Goal: Check status: Check status

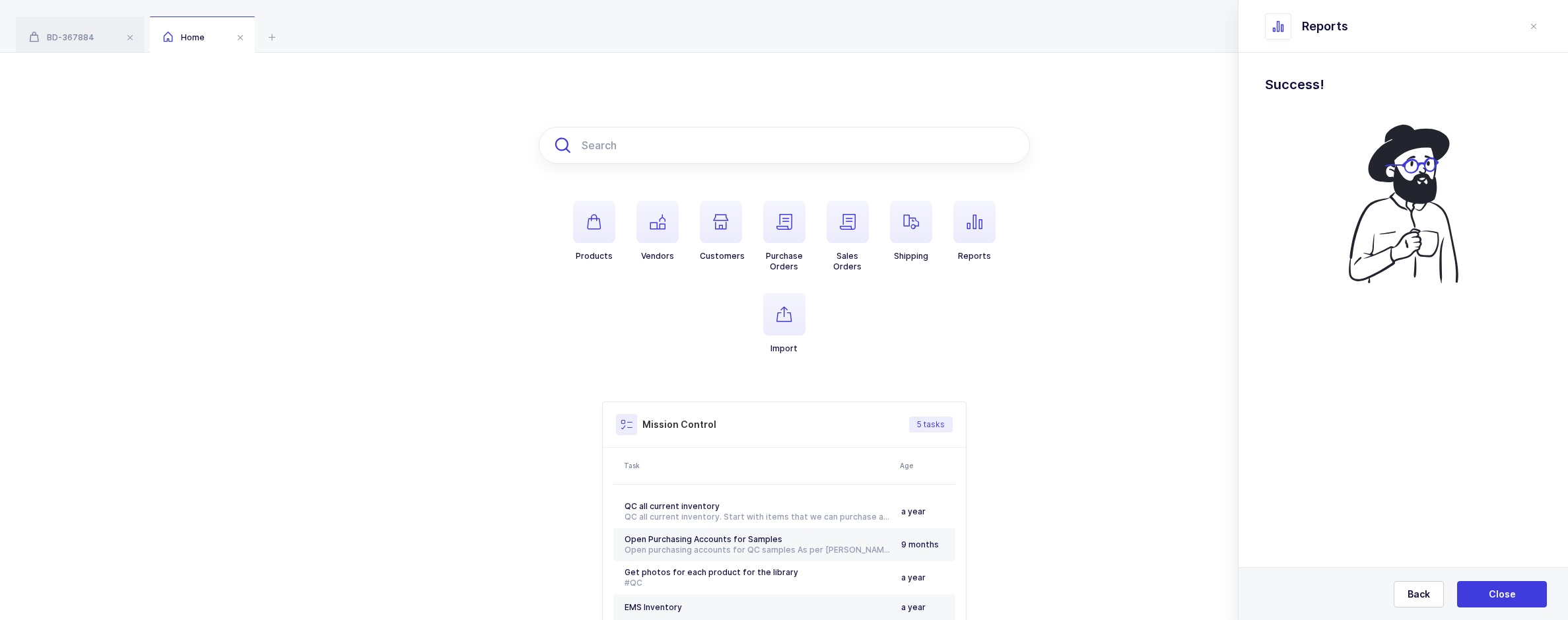
click at [659, 156] on input "text" at bounding box center [784, 145] width 491 height 37
paste input "ATN-EXC31L"
drag, startPoint x: 605, startPoint y: 145, endPoint x: 591, endPoint y: 144, distance: 14.0
click at [591, 144] on input "ATN-EXC31L" at bounding box center [784, 145] width 491 height 37
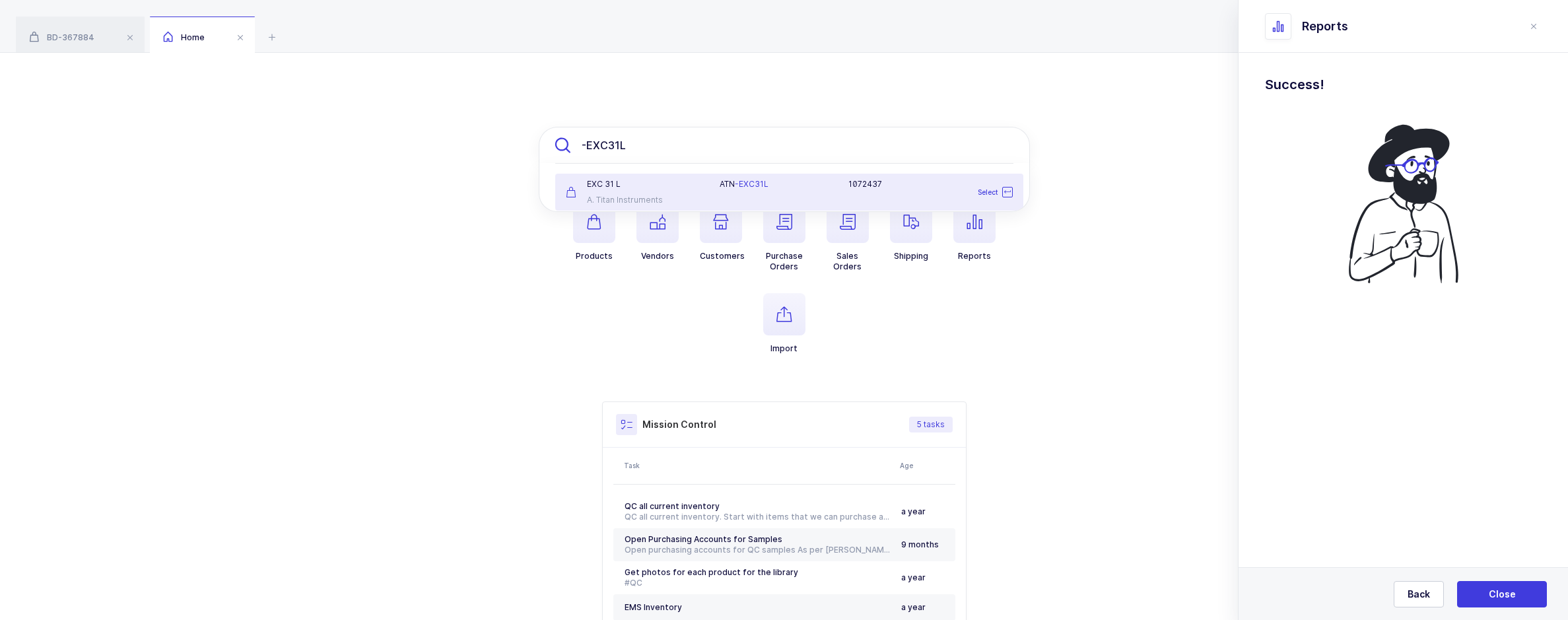
type input "EXC31L"
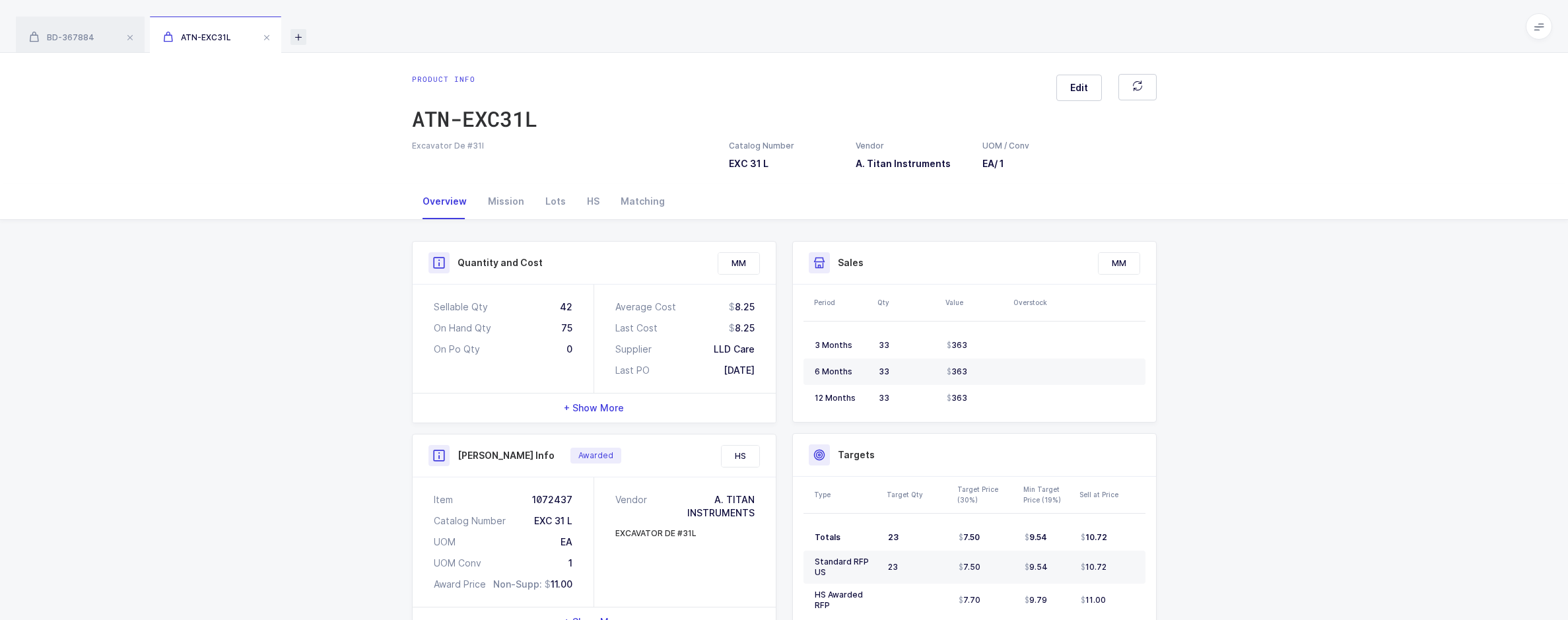
click at [302, 34] on icon at bounding box center [298, 37] width 16 height 16
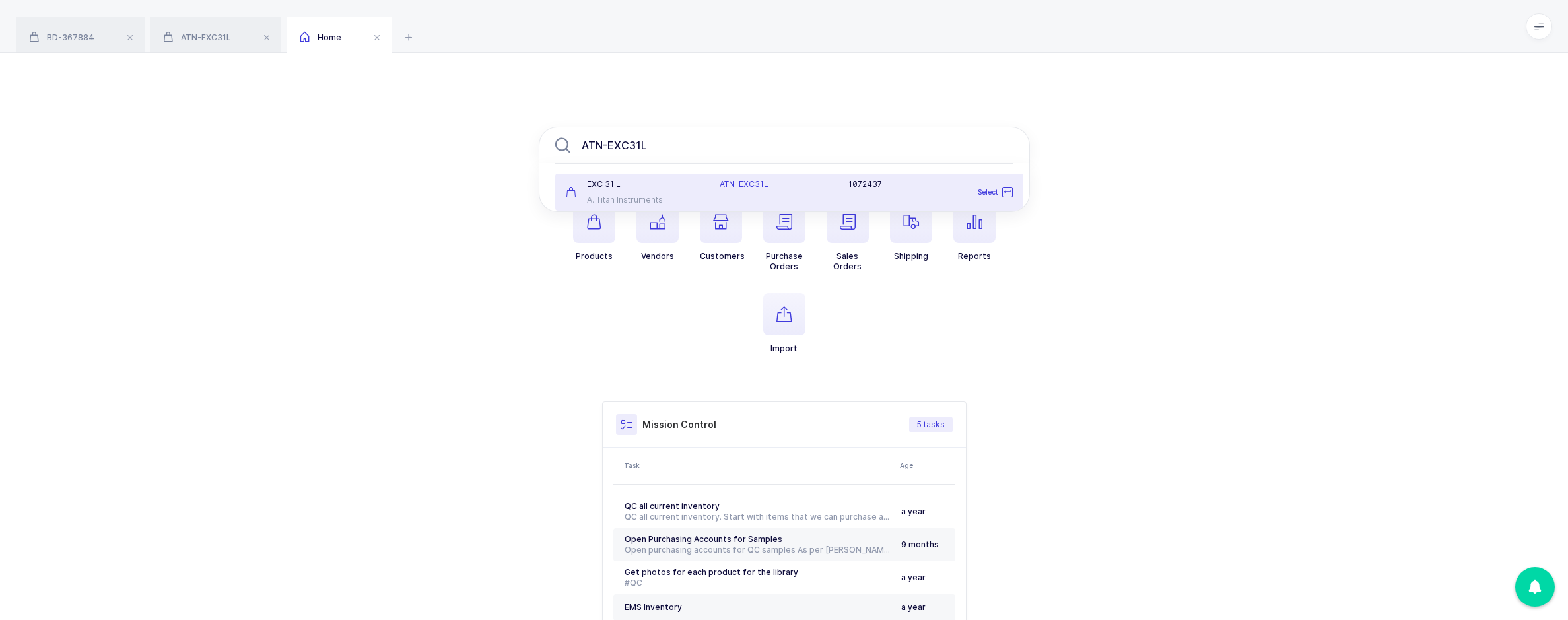
drag, startPoint x: 606, startPoint y: 146, endPoint x: 533, endPoint y: 146, distance: 73.0
click at [533, 146] on div "ATN-EXC31L EXC 31 L A. Titan Instruments ATN-EXC31L 1072437 Select Products Ven…" at bounding box center [784, 396] width 1568 height 685
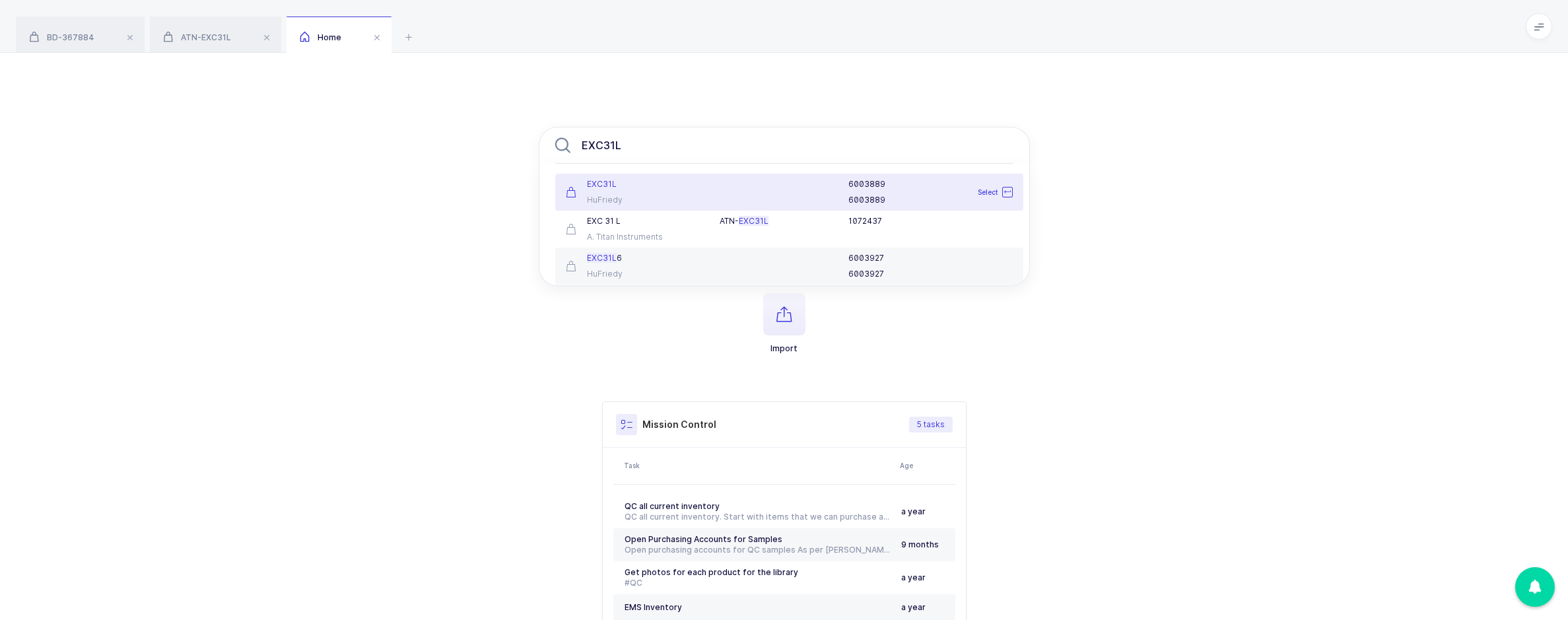
type input "EXC31L"
click at [839, 203] on div at bounding box center [776, 192] width 128 height 27
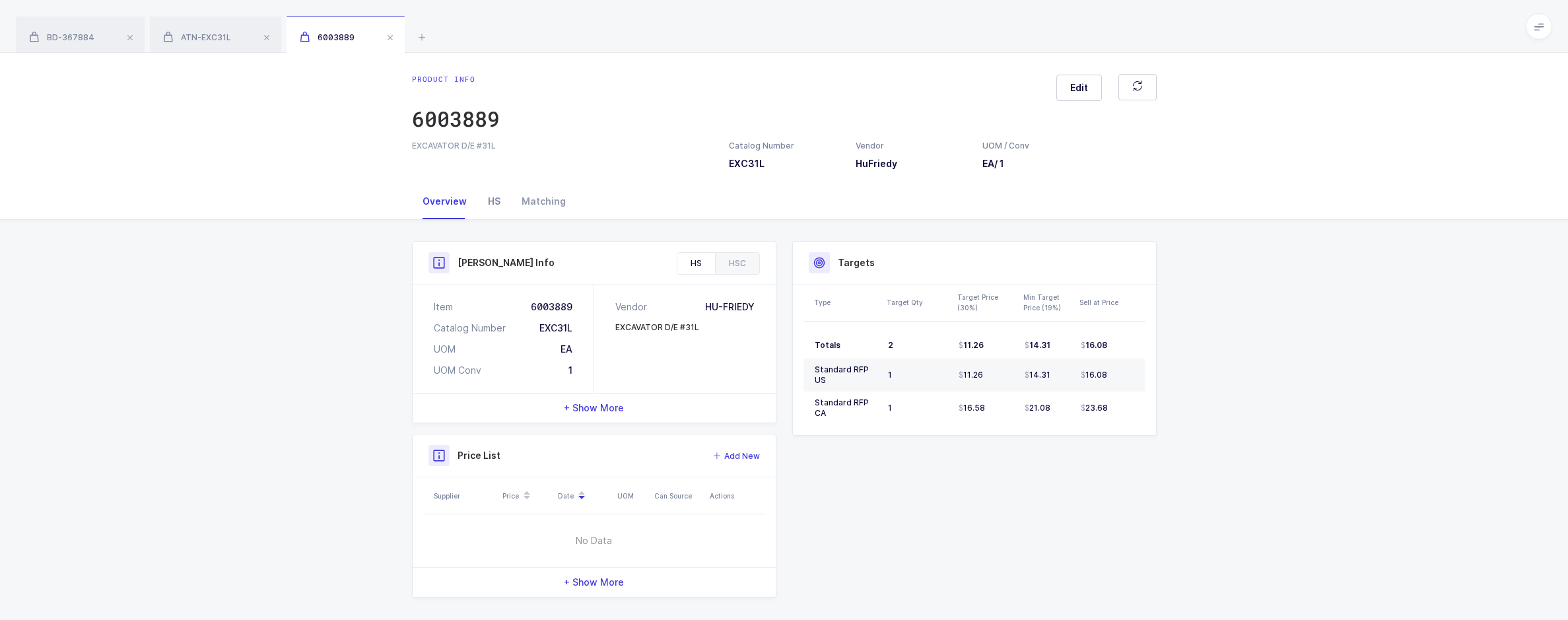
click at [490, 202] on div "HS" at bounding box center [494, 201] width 34 height 35
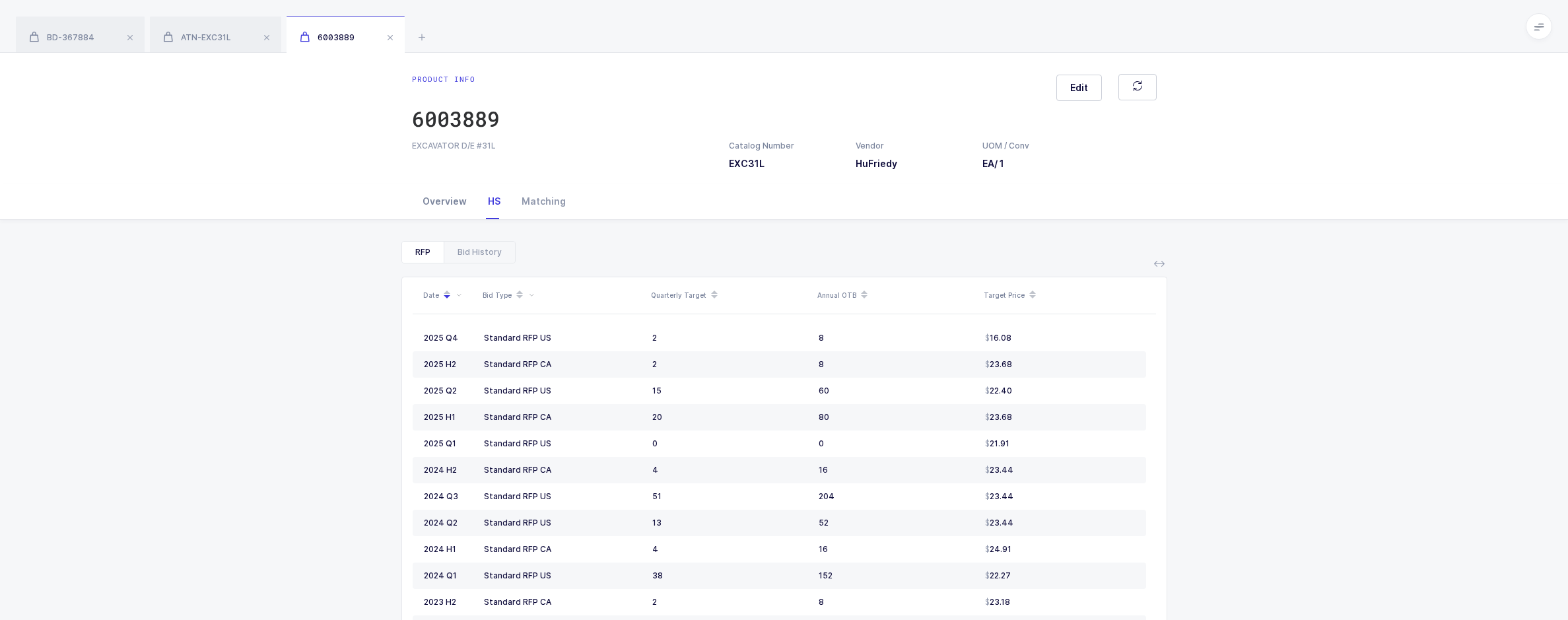
click at [448, 209] on div "Overview" at bounding box center [445, 201] width 65 height 35
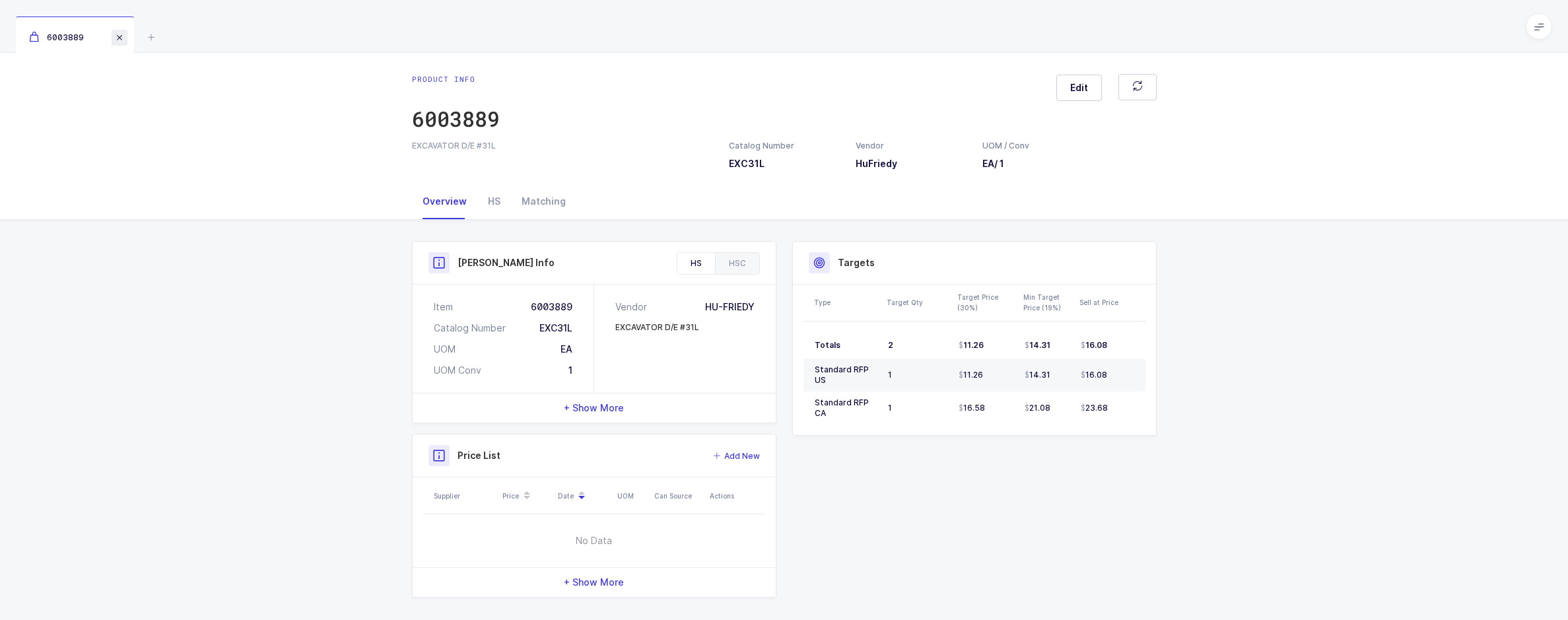
click at [116, 37] on span at bounding box center [119, 37] width 16 height 16
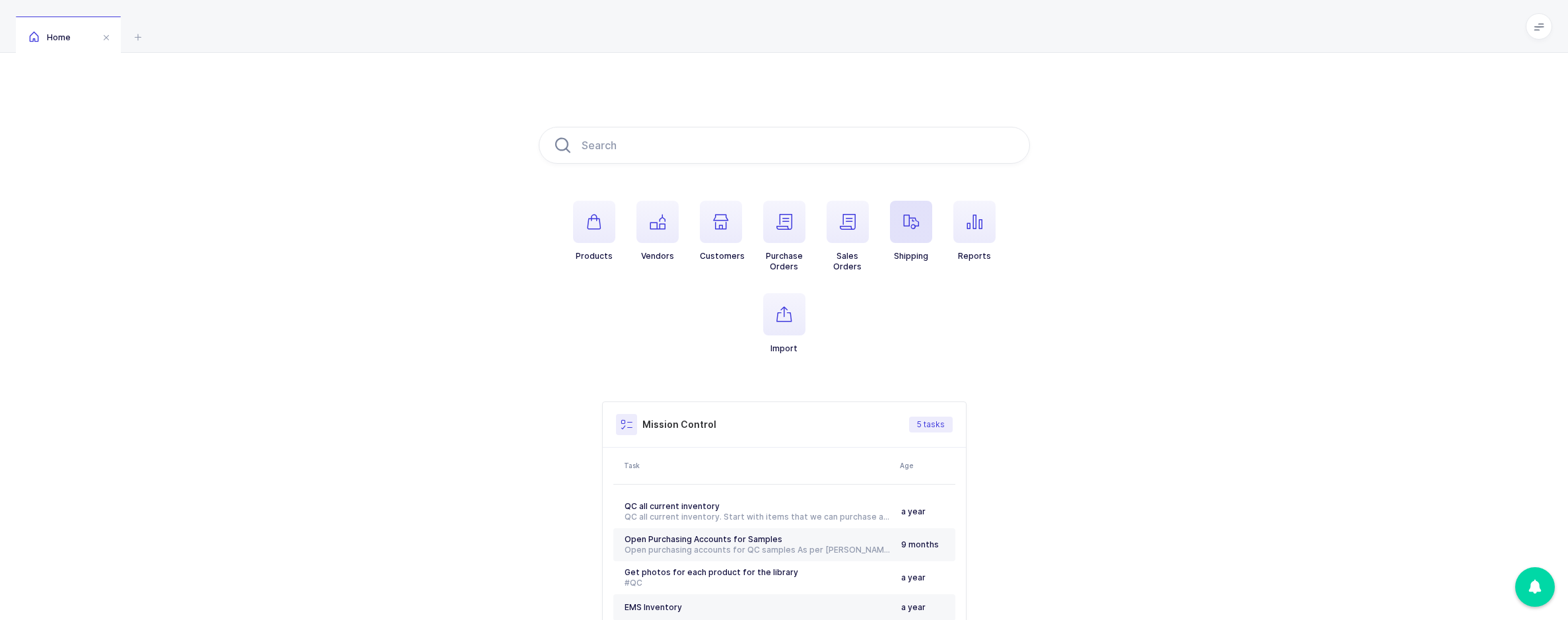
click at [916, 224] on icon "button" at bounding box center [911, 222] width 16 height 16
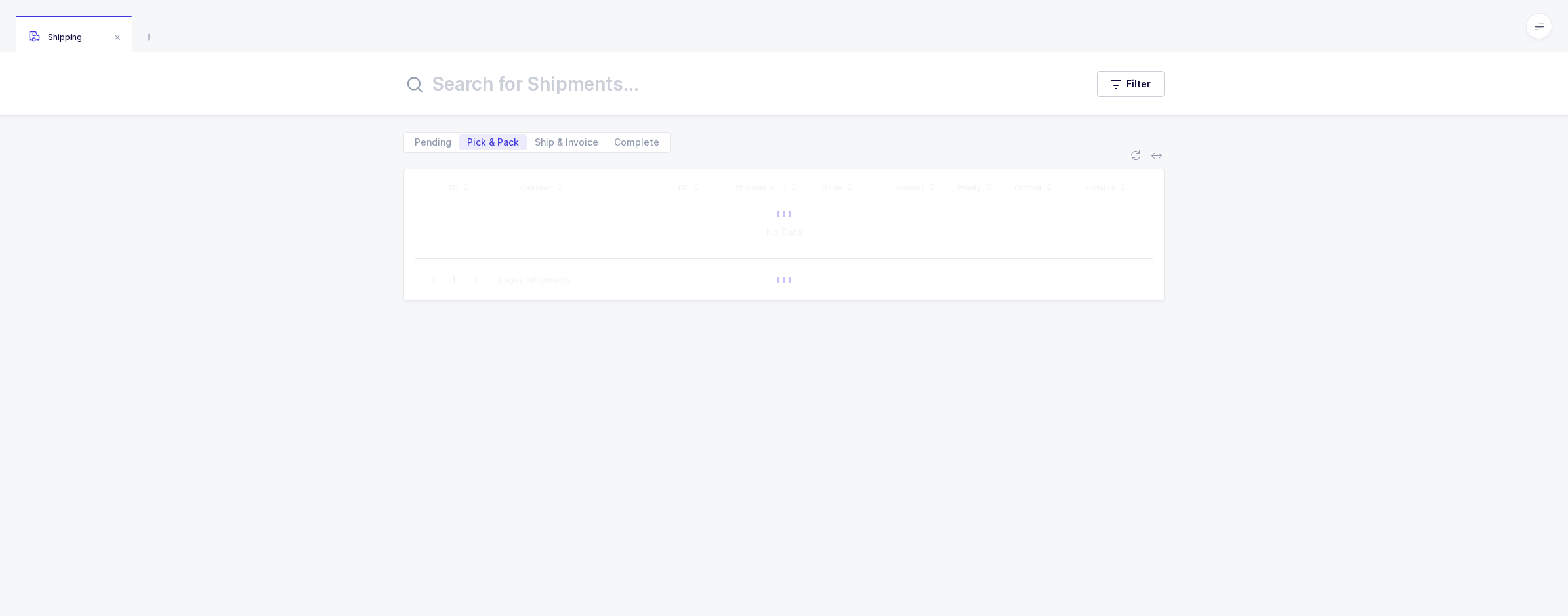
click at [456, 85] on input "text" at bounding box center [737, 84] width 667 height 32
type input "HENRY"
click at [413, 87] on icon at bounding box center [412, 86] width 18 height 18
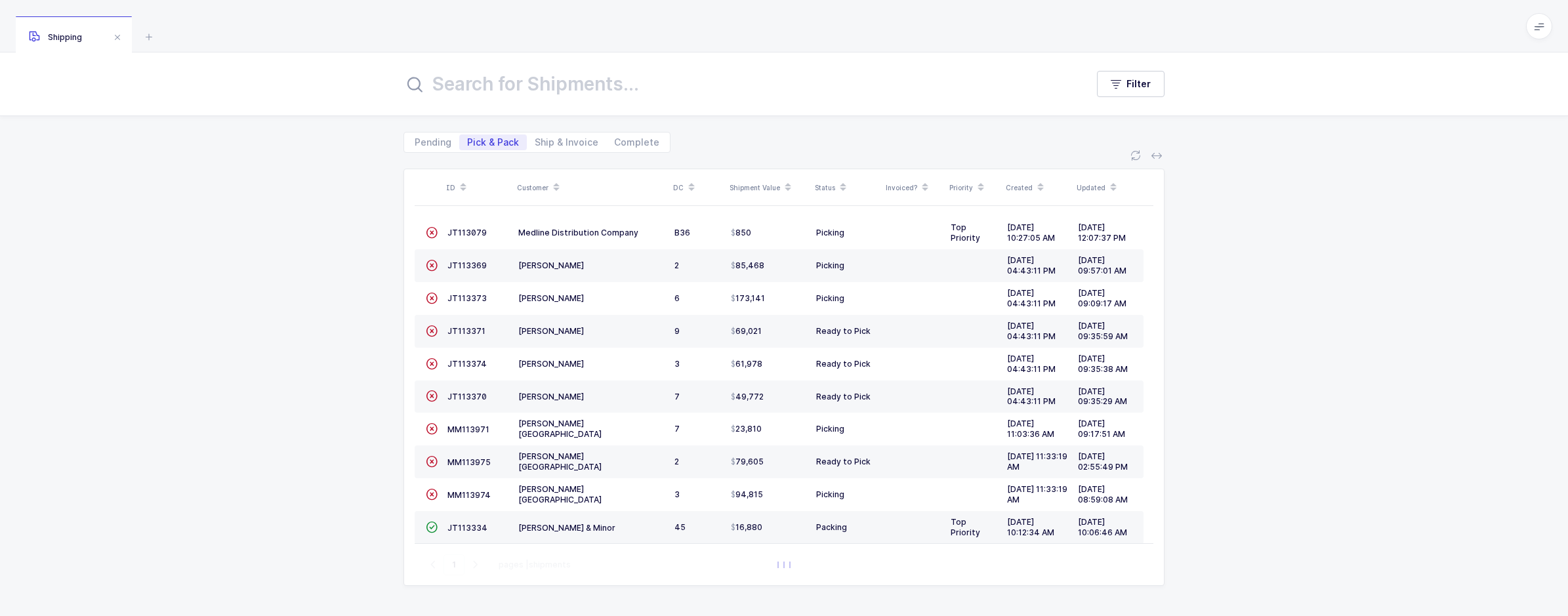
click at [1138, 101] on div "Filter" at bounding box center [784, 84] width 1568 height 63
click at [1139, 96] on button "Filter" at bounding box center [1130, 84] width 68 height 26
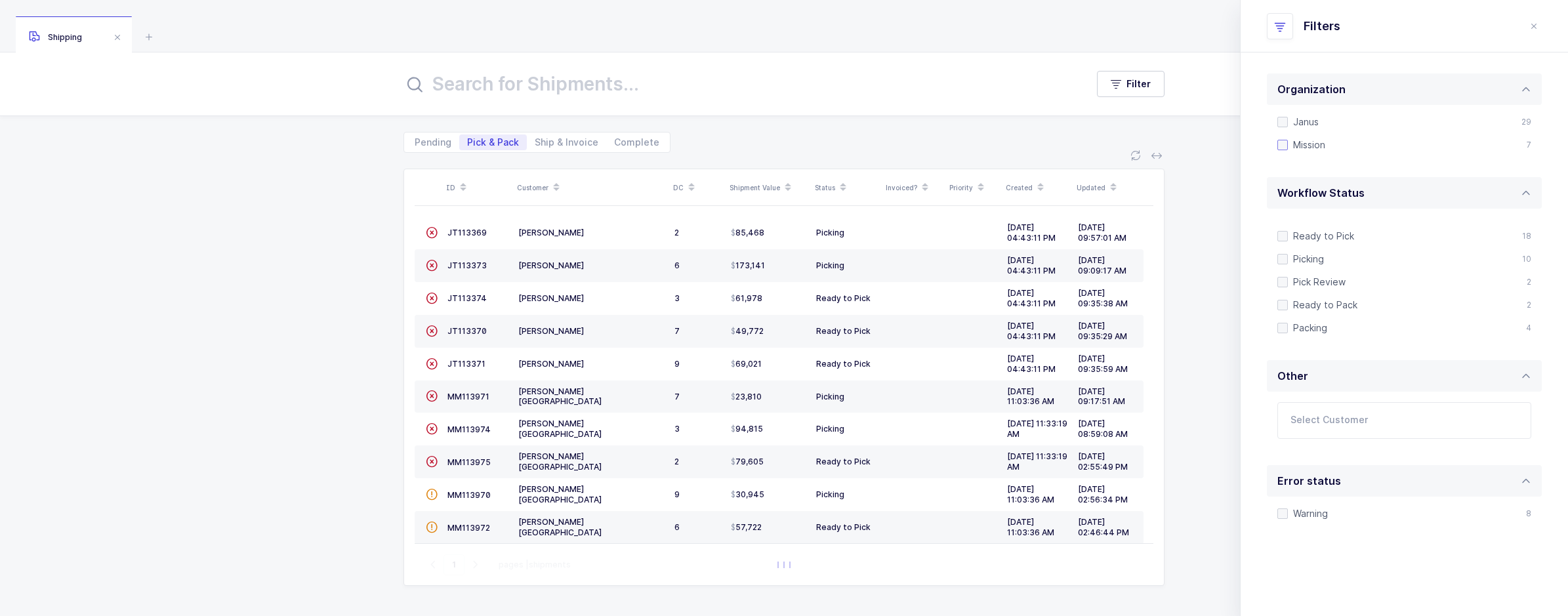
click at [1283, 149] on span at bounding box center [1283, 145] width 11 height 11
click at [1288, 140] on input "Mission" at bounding box center [1288, 140] width 0 height 0
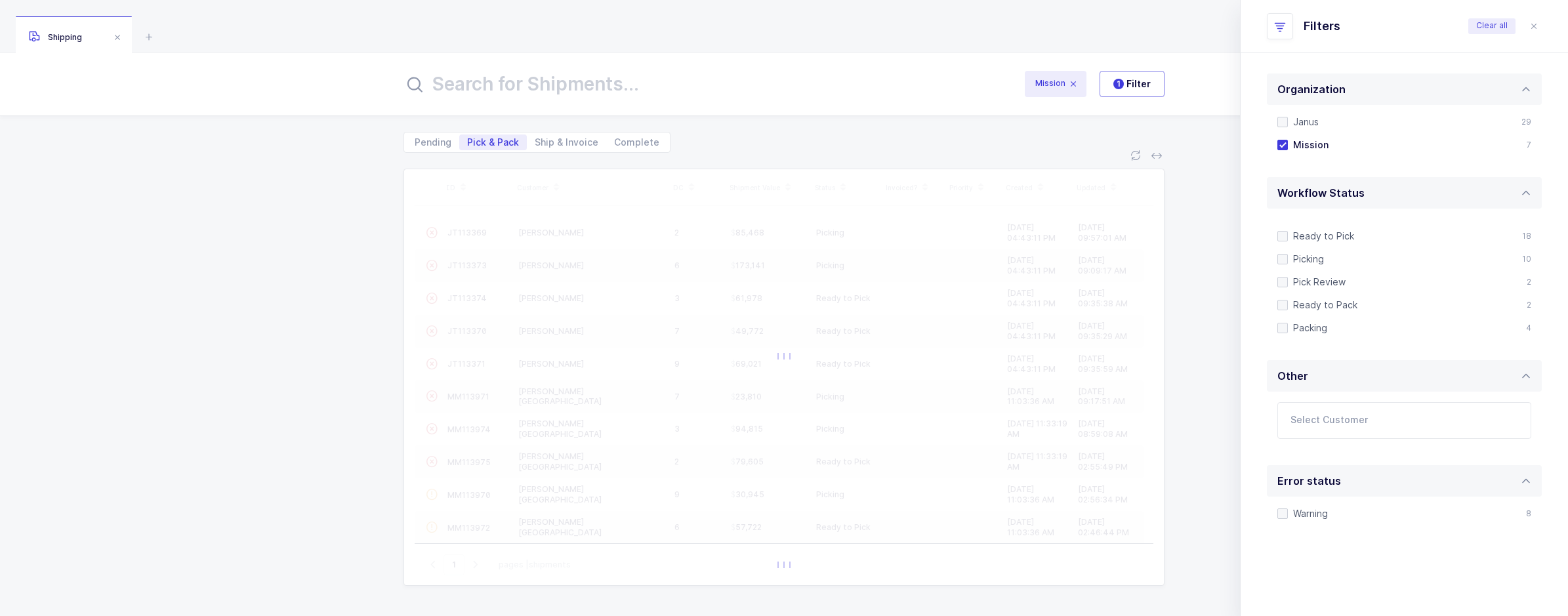
click at [1168, 128] on div "Pending Pick & Pack Ship & Invoice Complete" at bounding box center [784, 134] width 1568 height 36
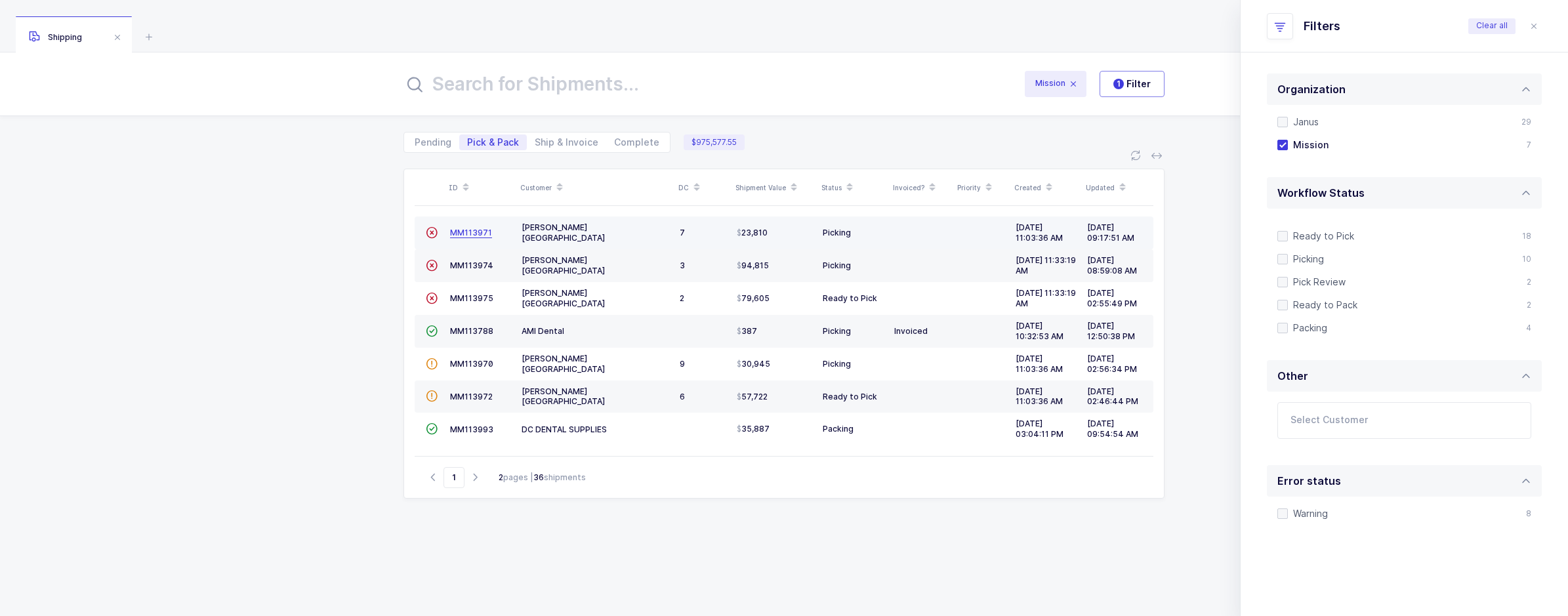
click at [468, 232] on span "MM113971" at bounding box center [471, 232] width 42 height 10
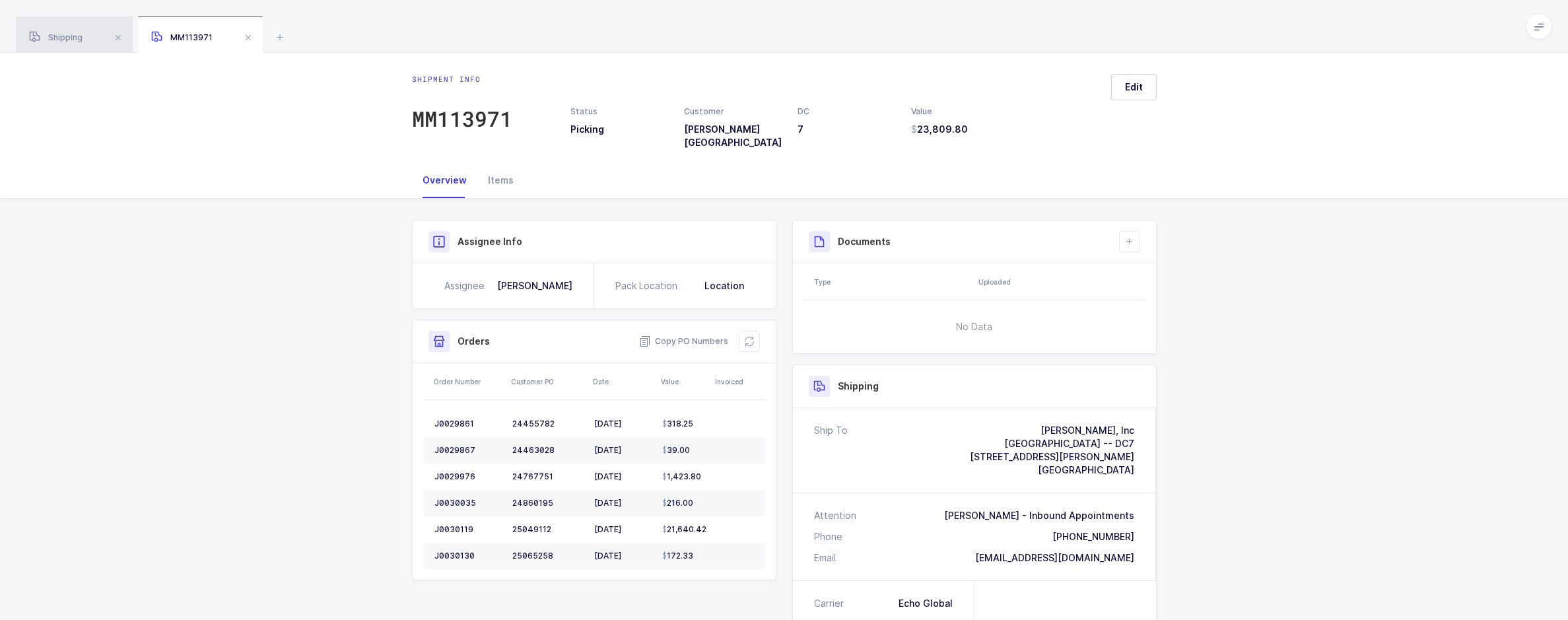
click at [76, 37] on span "Shipping" at bounding box center [56, 37] width 54 height 10
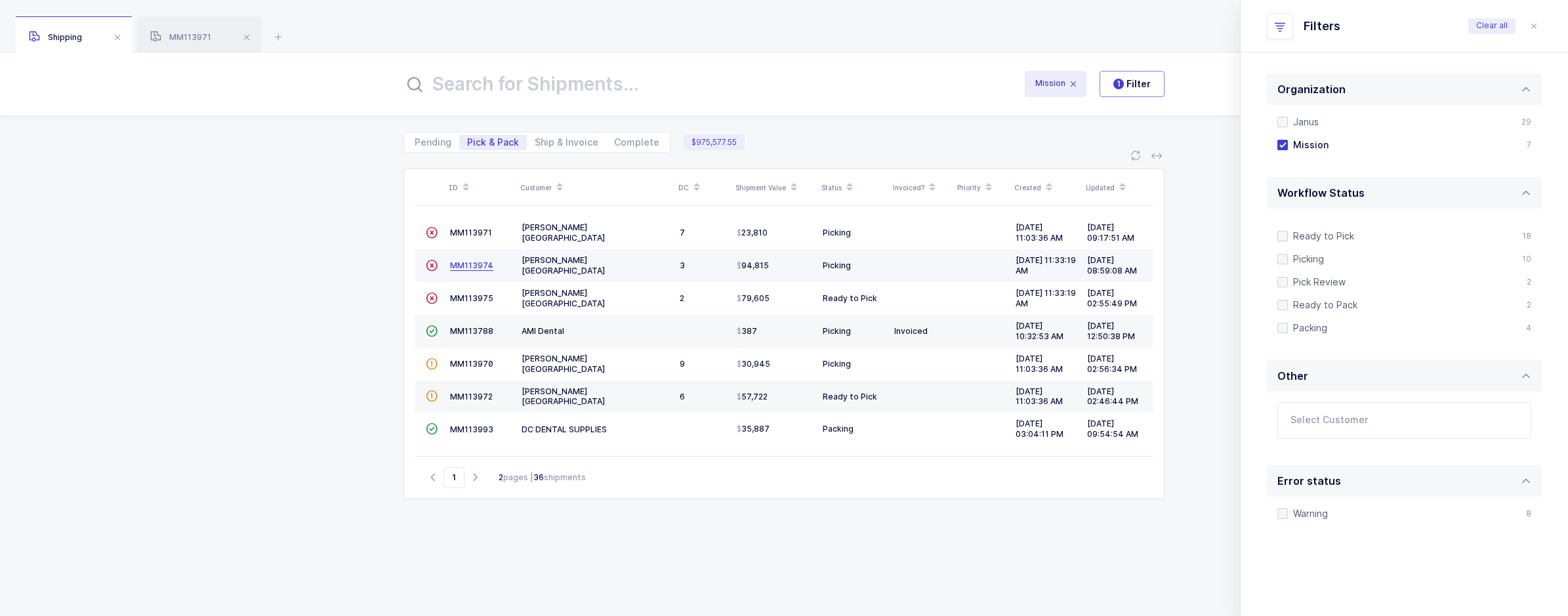
click at [473, 261] on span "MM113974" at bounding box center [471, 265] width 43 height 10
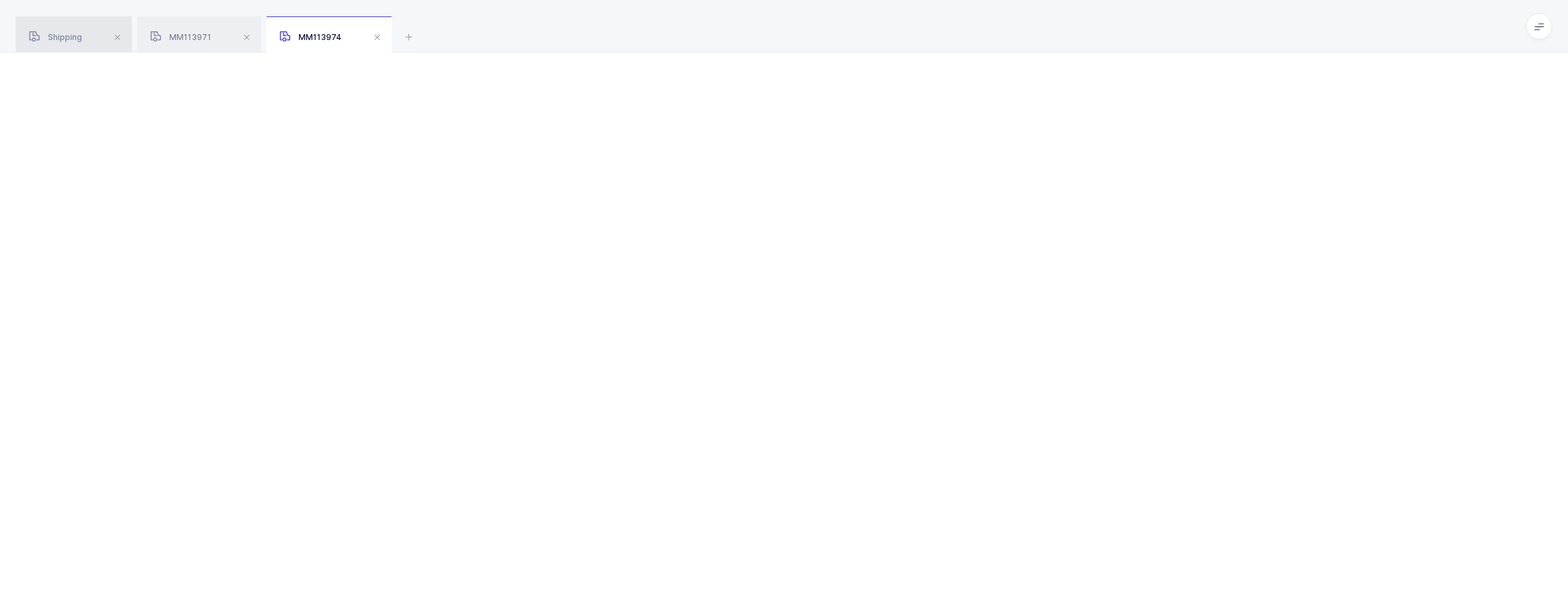
click at [87, 44] on div "Shipping" at bounding box center [74, 34] width 116 height 36
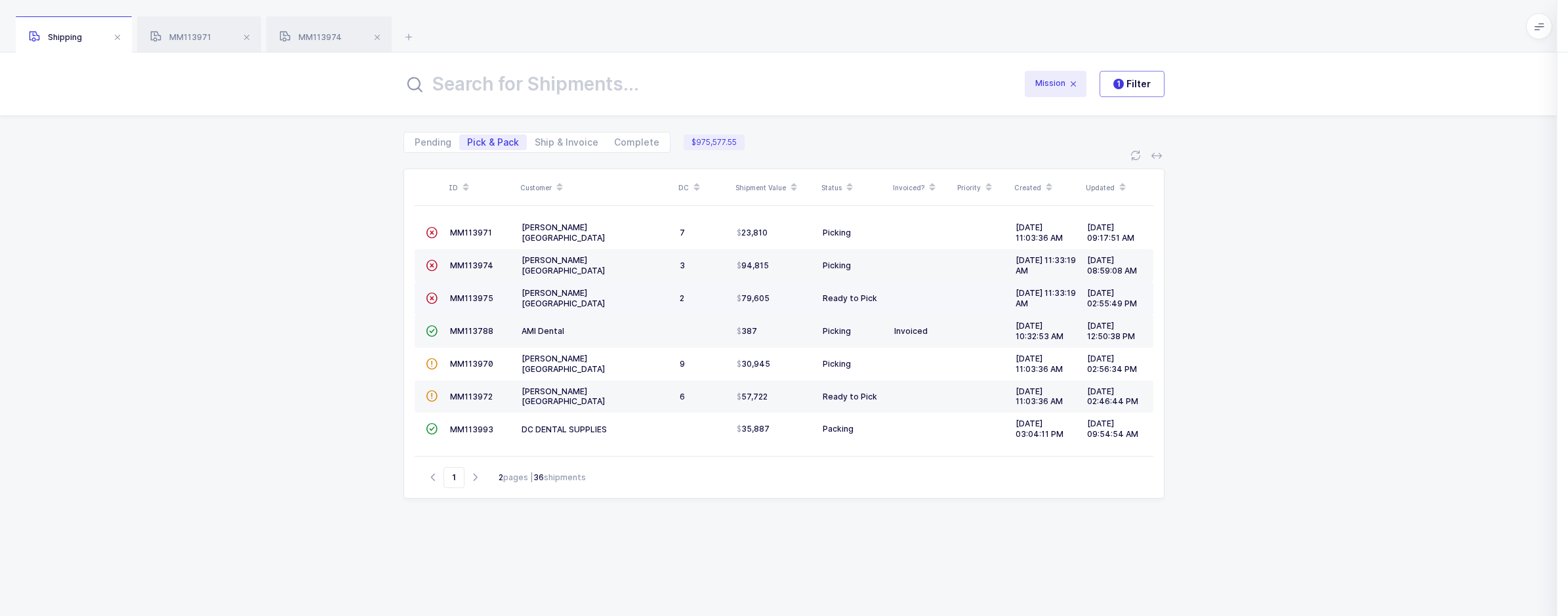
click at [467, 292] on div "MM113975" at bounding box center [480, 298] width 61 height 11
click at [469, 297] on span "MM113975" at bounding box center [471, 298] width 43 height 10
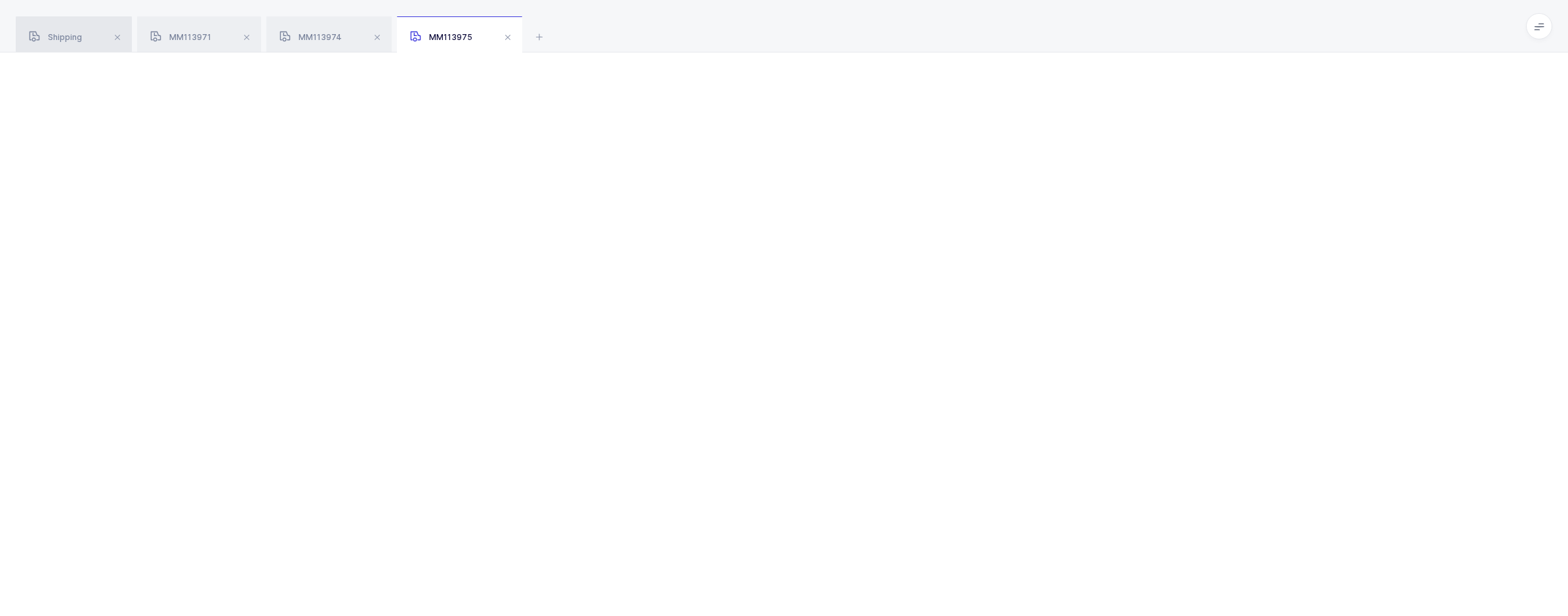
click at [67, 34] on span "Shipping" at bounding box center [55, 37] width 53 height 10
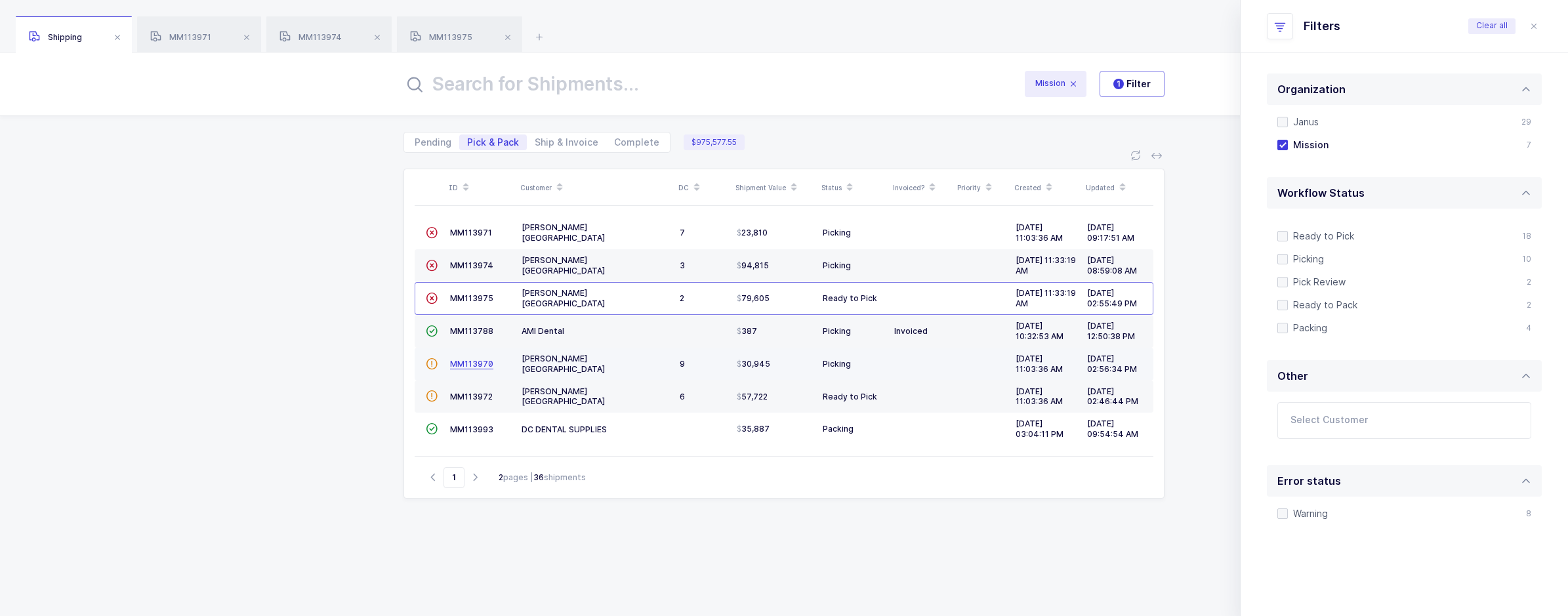
click at [477, 364] on span "MM113970" at bounding box center [471, 363] width 43 height 10
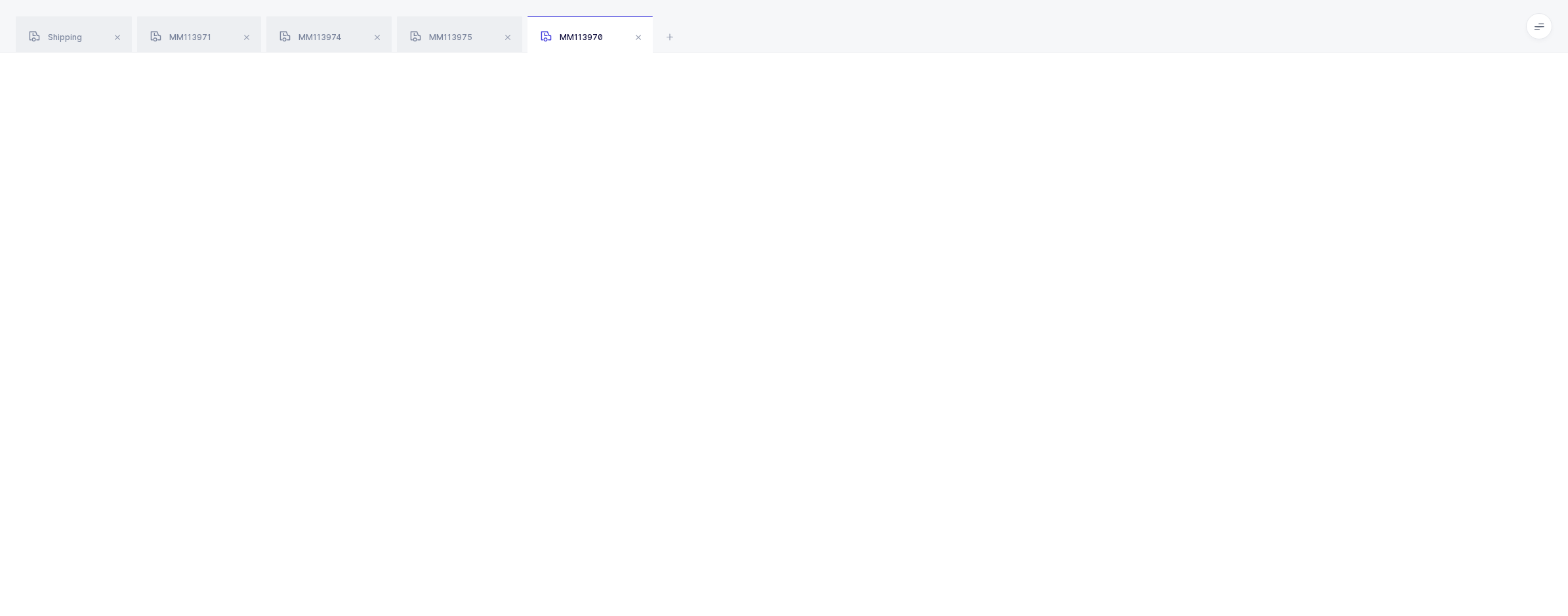
click at [70, 49] on div "Shipping" at bounding box center [74, 34] width 116 height 36
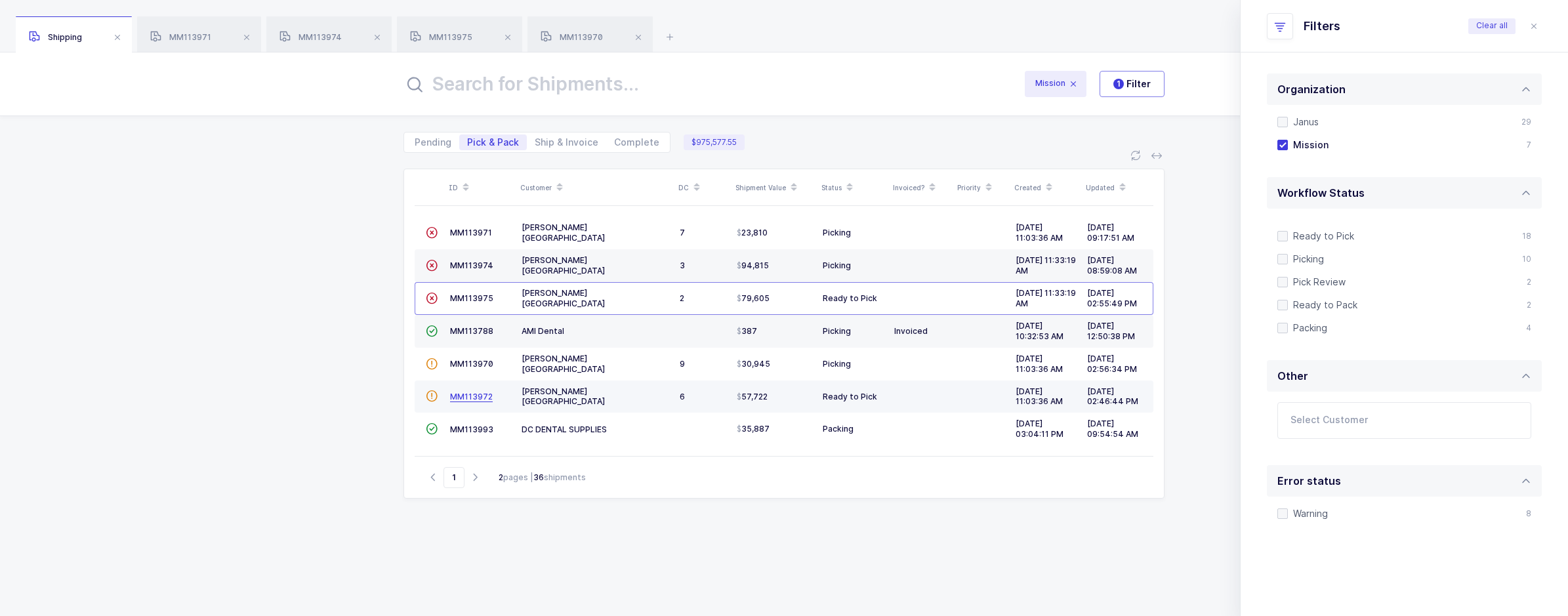
click at [471, 400] on span "MM113972" at bounding box center [471, 396] width 43 height 10
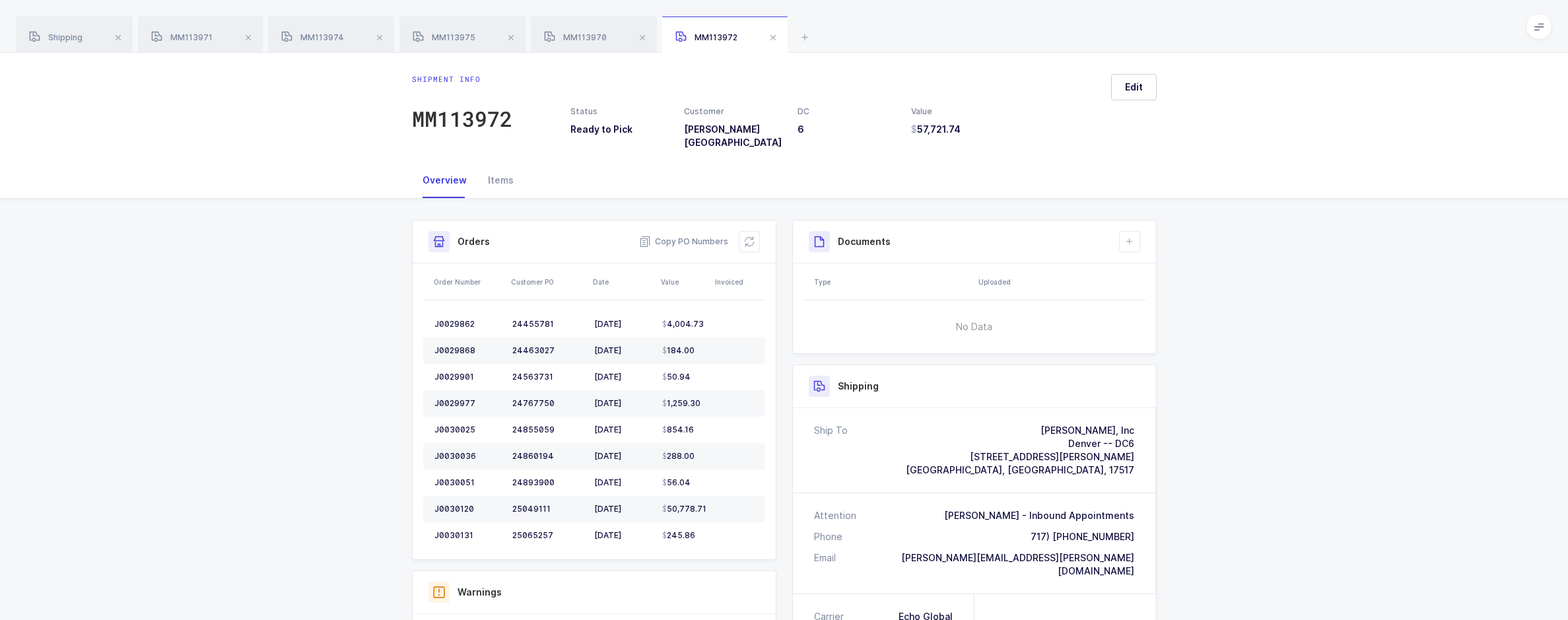
click at [1326, 88] on div "Shipment info MM113972 Status Ready to Pick Customer Henry Schein USA DC 6 Valu…" at bounding box center [784, 107] width 1568 height 109
click at [805, 33] on icon at bounding box center [805, 37] width 16 height 16
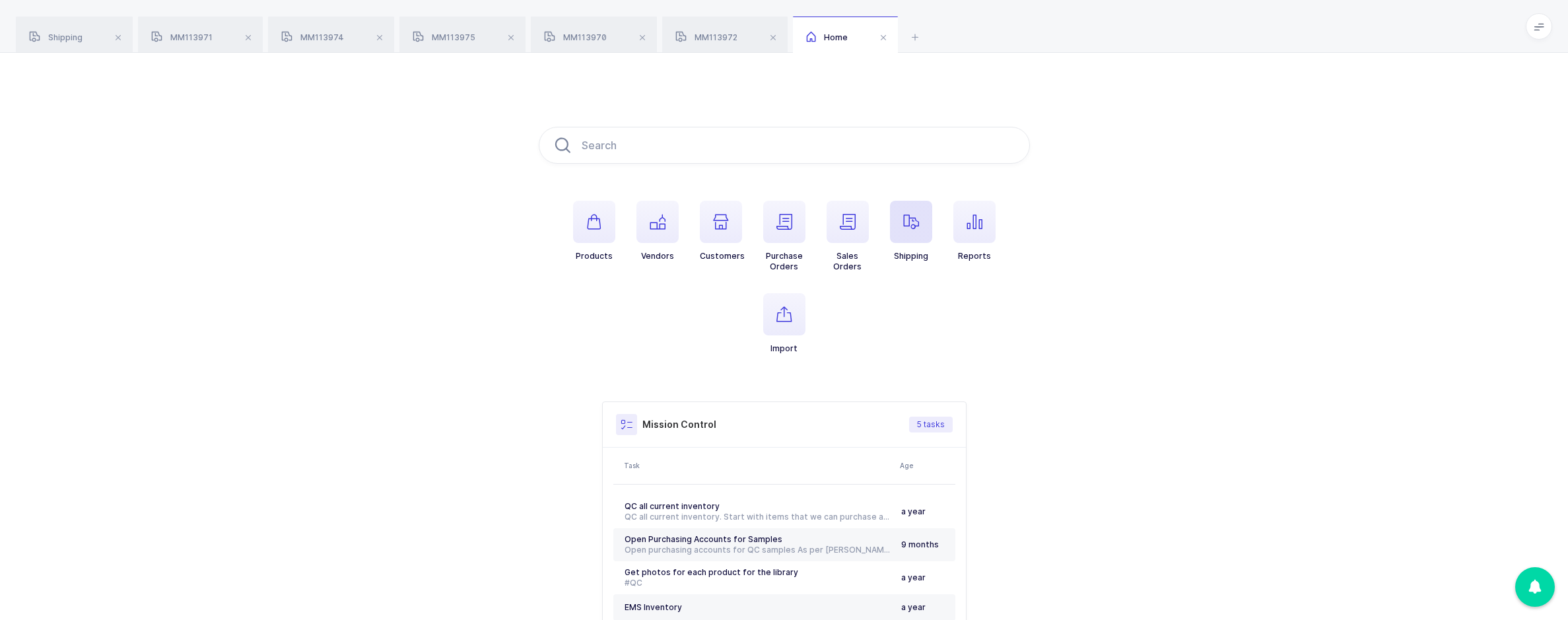
click at [922, 232] on span "button" at bounding box center [911, 222] width 42 height 42
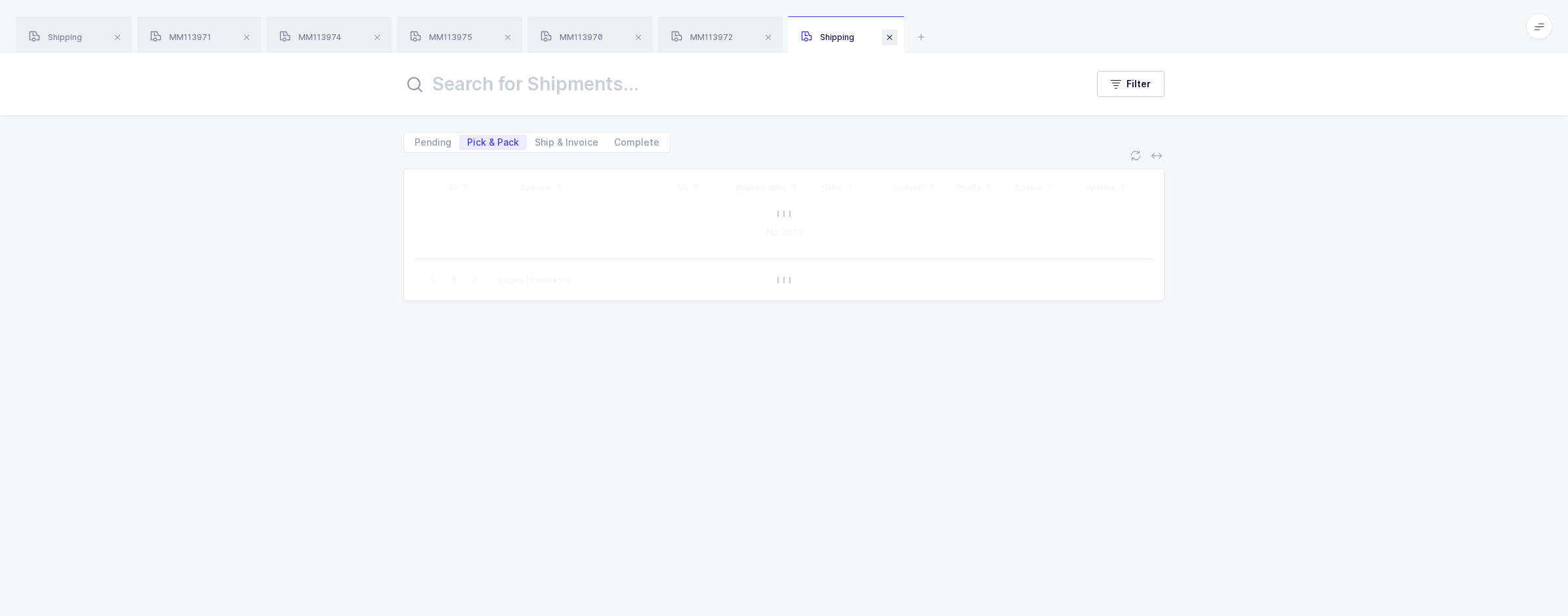
click at [894, 38] on span at bounding box center [889, 37] width 16 height 16
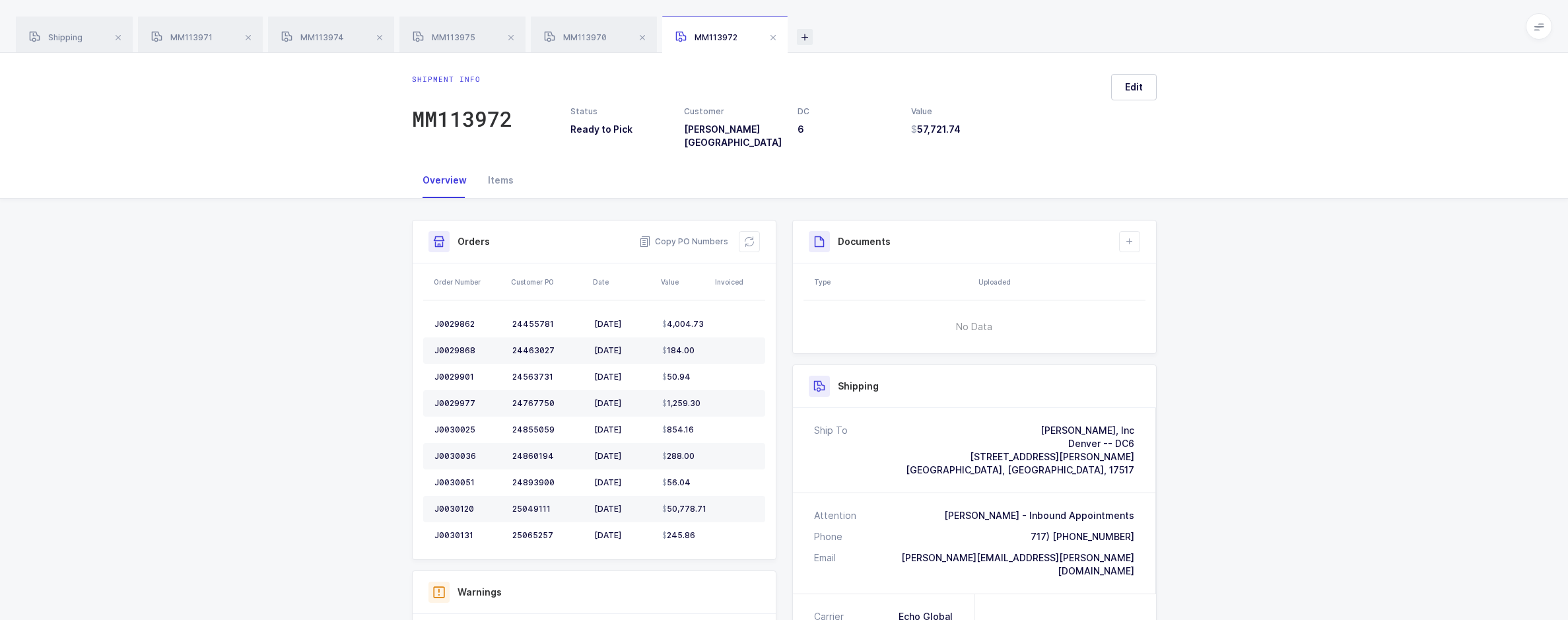
click at [806, 40] on icon at bounding box center [805, 37] width 16 height 16
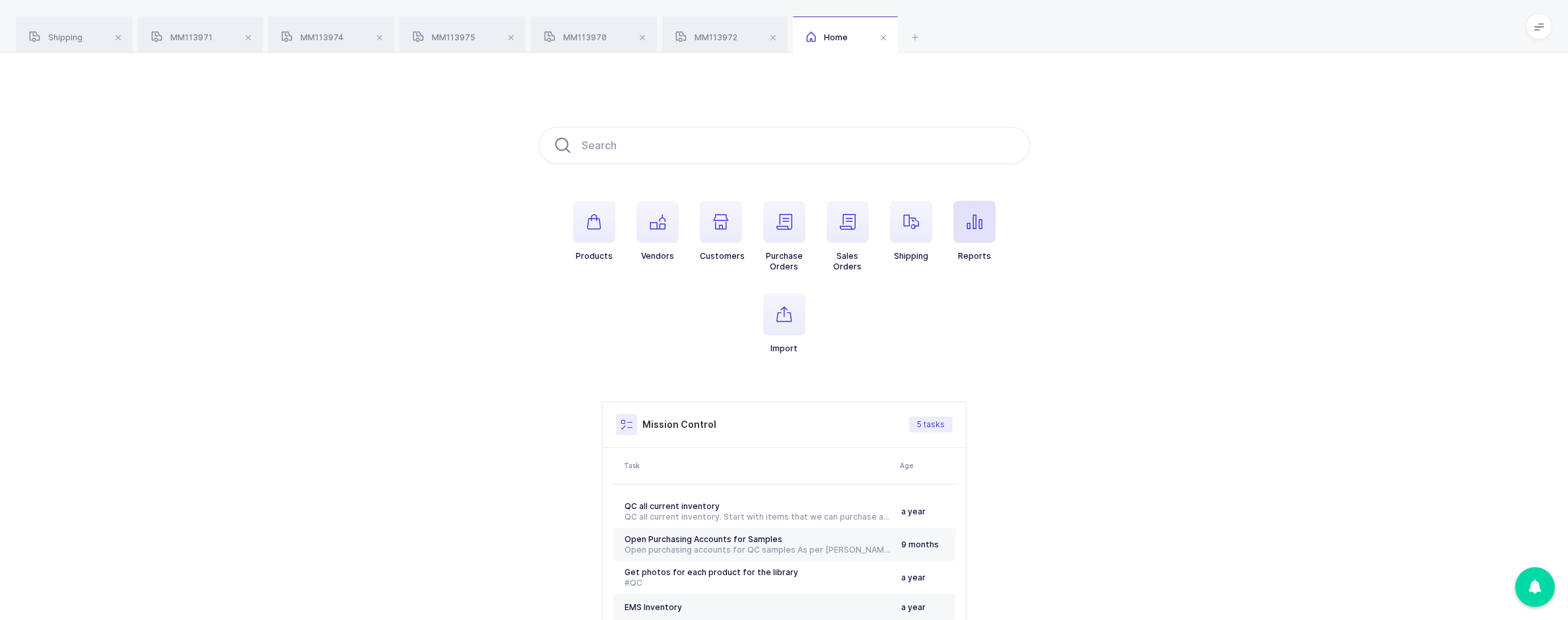
click at [975, 228] on icon "button" at bounding box center [974, 222] width 16 height 16
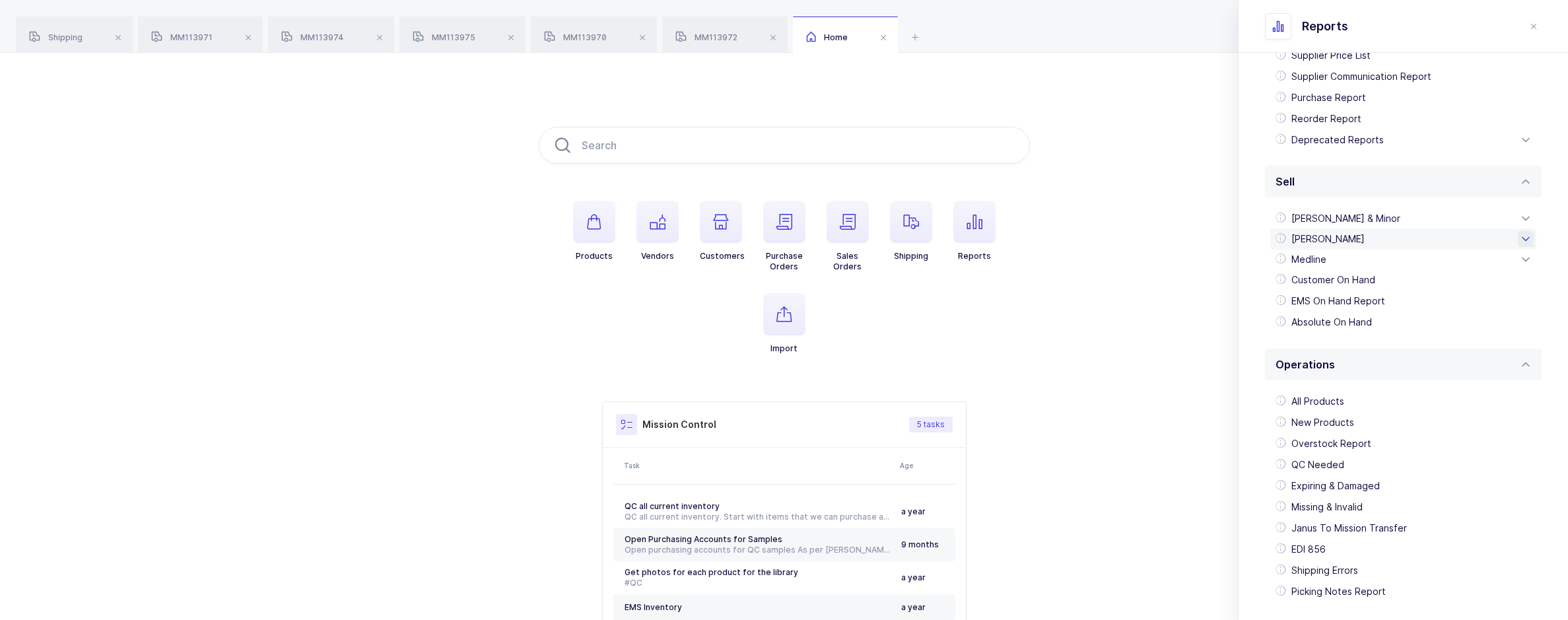
click at [1331, 232] on div "[PERSON_NAME]" at bounding box center [1404, 239] width 266 height 21
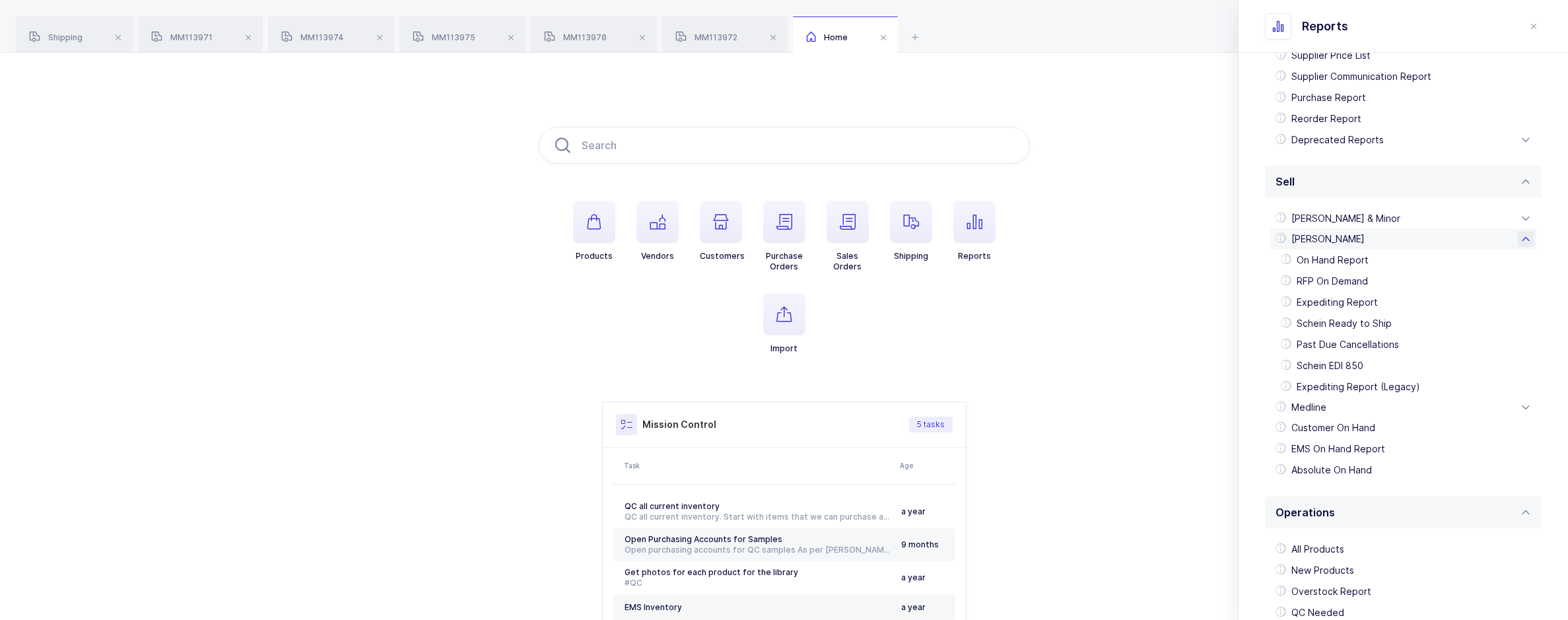
click at [1331, 232] on div "[PERSON_NAME]" at bounding box center [1404, 239] width 266 height 21
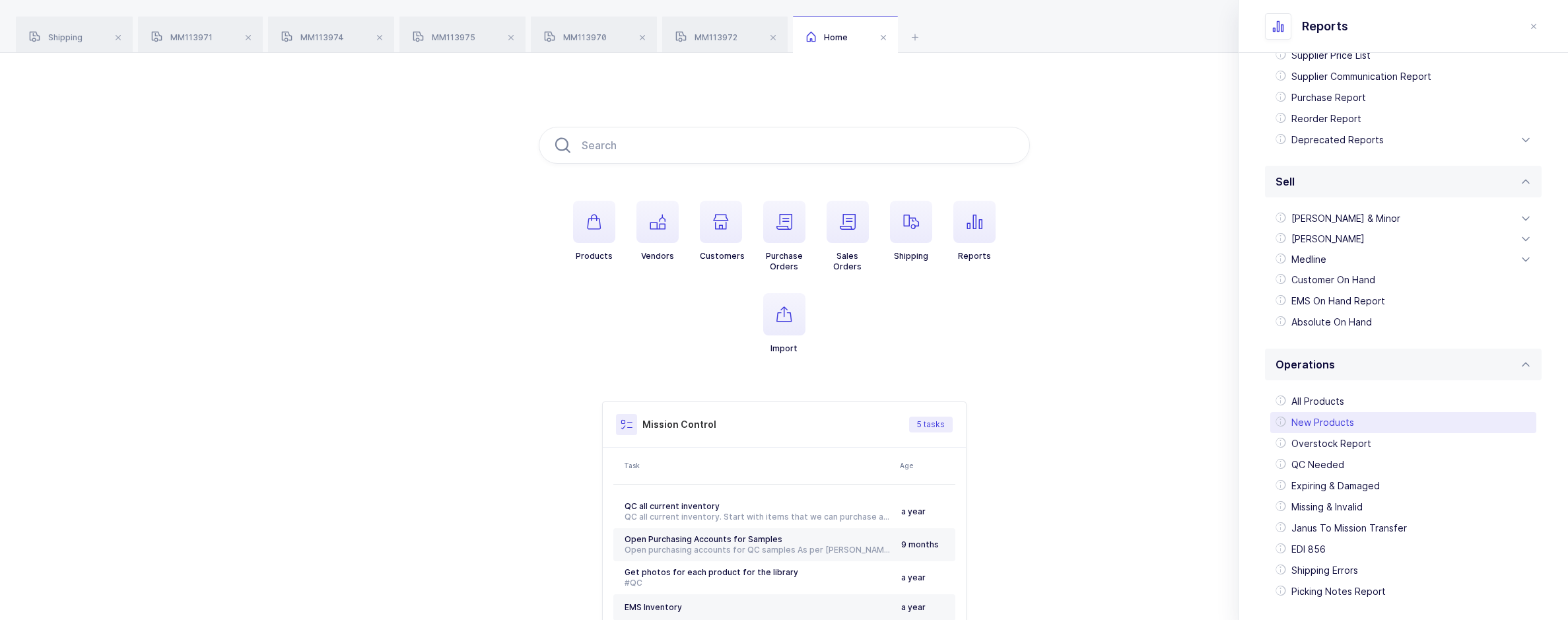
click at [1365, 420] on div "New Products" at bounding box center [1404, 422] width 266 height 21
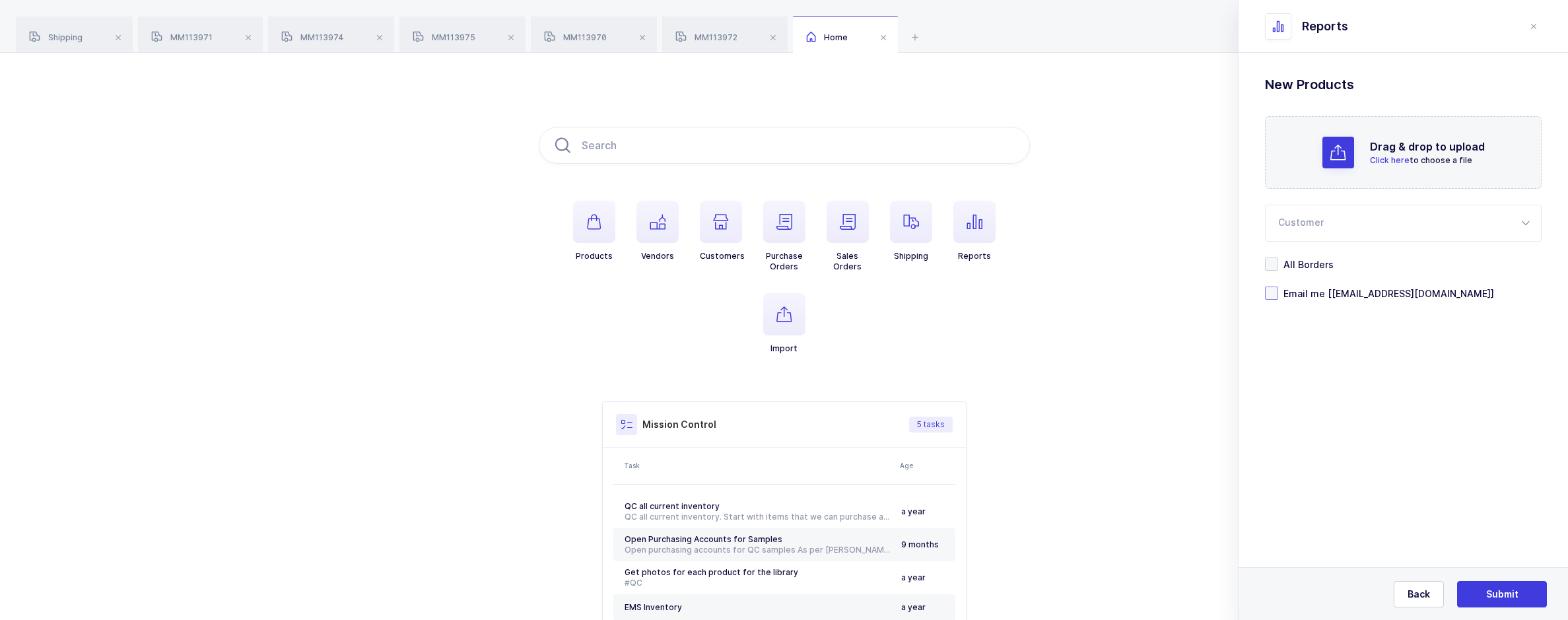
click at [1268, 294] on span at bounding box center [1271, 293] width 13 height 13
click at [1278, 287] on input "Email me [[EMAIL_ADDRESS][DOMAIN_NAME]]" at bounding box center [1278, 287] width 0 height 0
click at [1486, 599] on button "Submit" at bounding box center [1502, 594] width 90 height 27
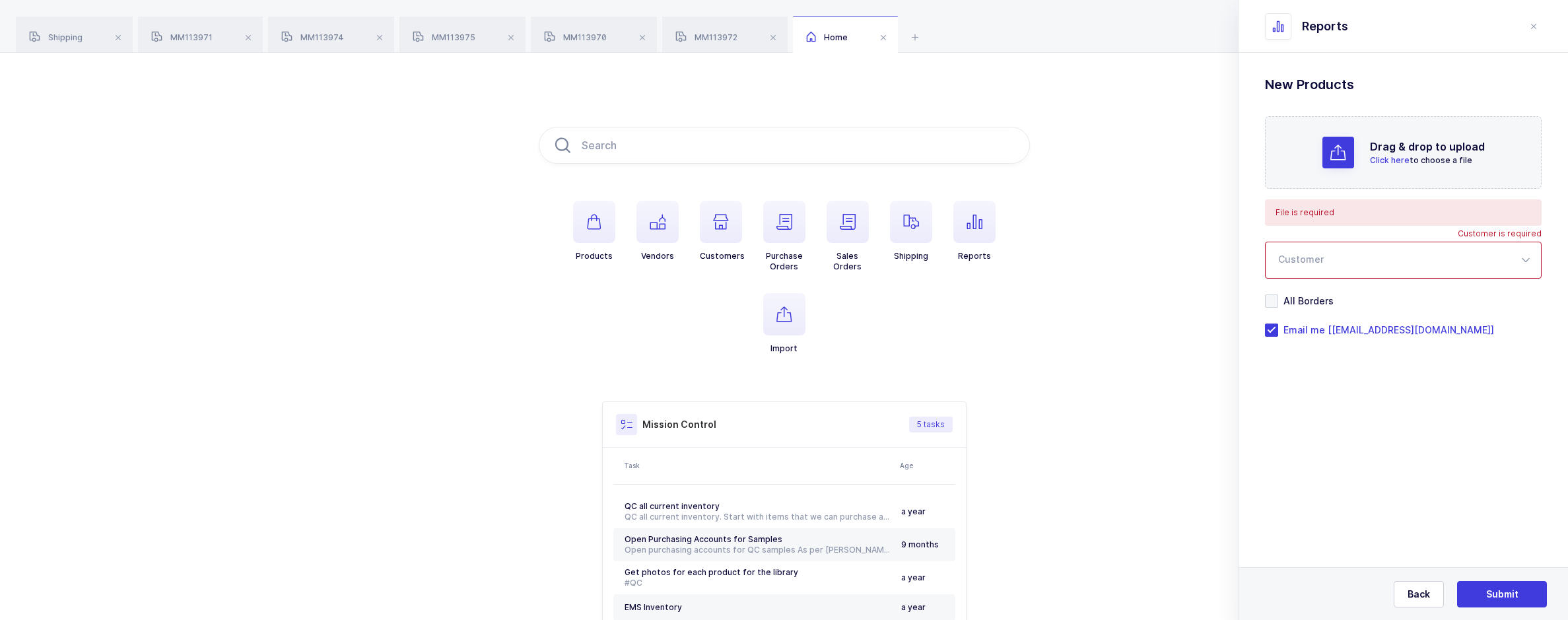
click at [1297, 266] on div at bounding box center [1403, 260] width 277 height 37
click at [1415, 585] on button "Back" at bounding box center [1419, 594] width 50 height 27
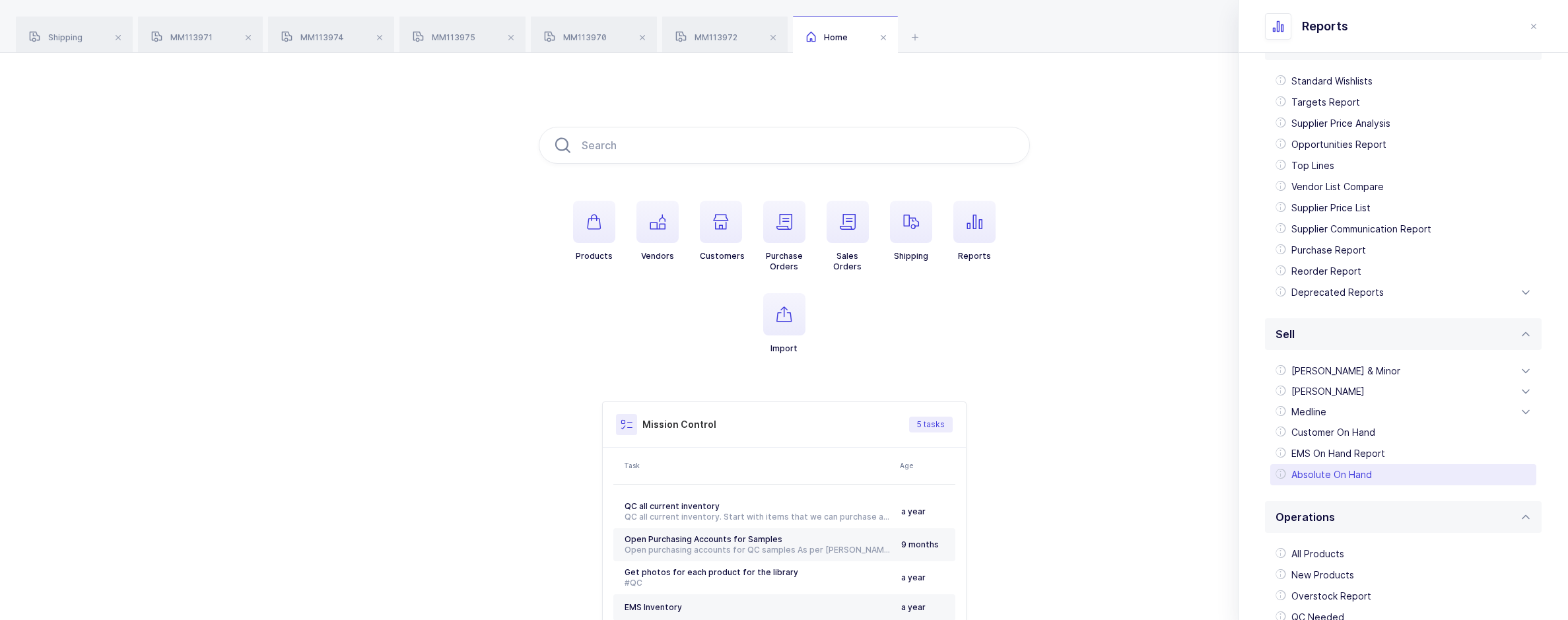
scroll to position [233, 0]
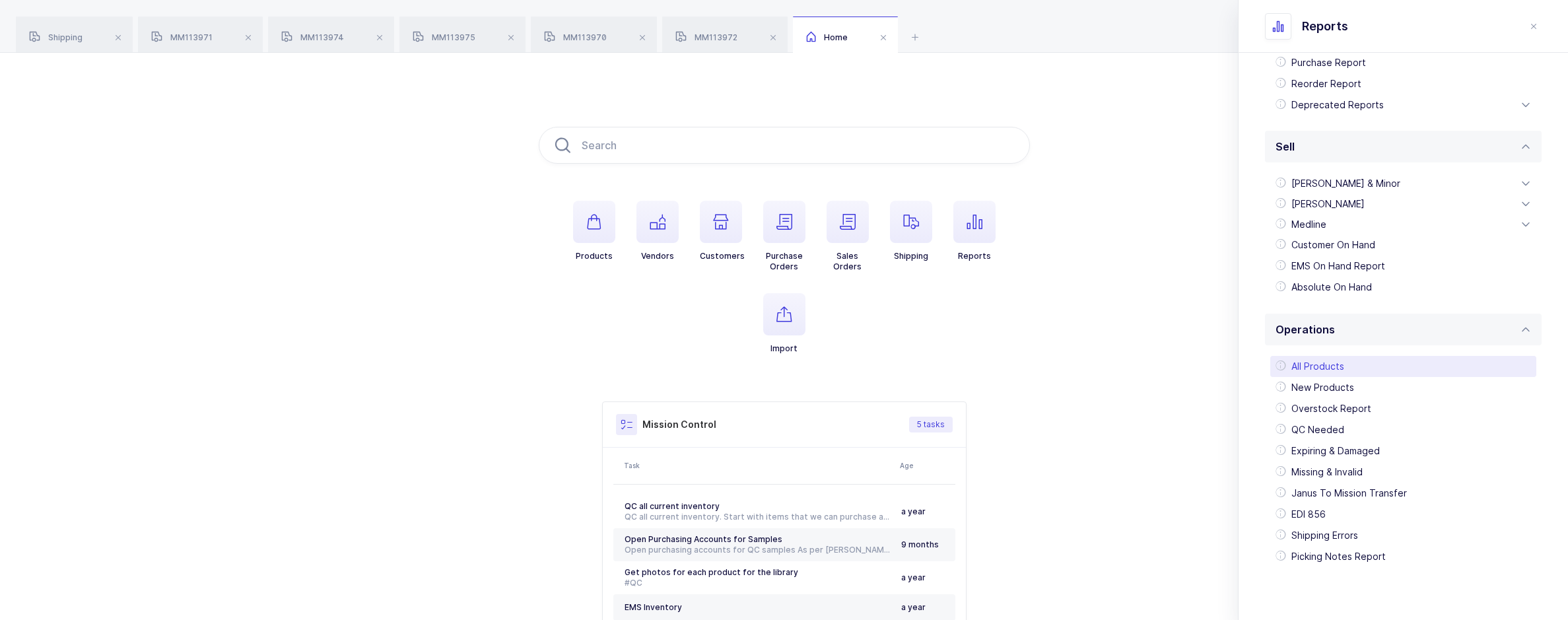
click at [1324, 368] on div "All Products" at bounding box center [1404, 366] width 266 height 21
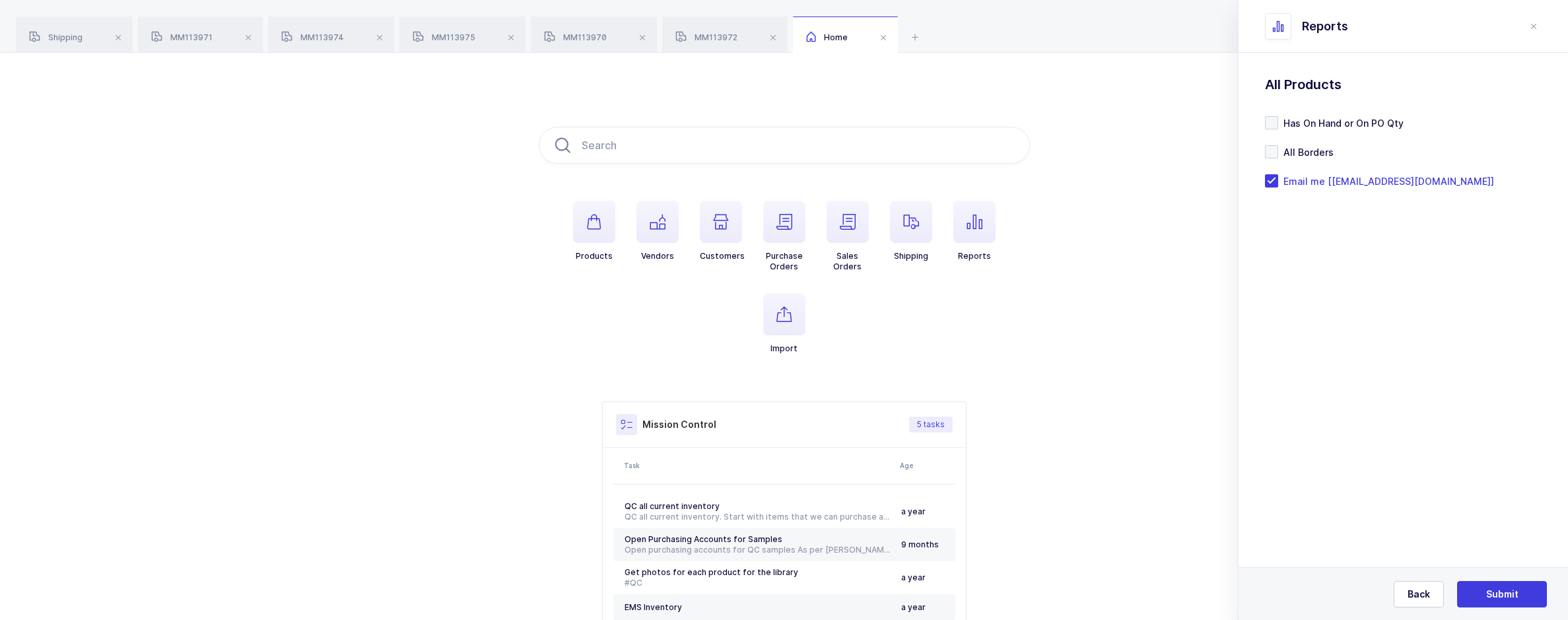
scroll to position [0, 0]
click at [1516, 587] on button "Submit" at bounding box center [1502, 594] width 90 height 27
